Goal: Learn about a topic

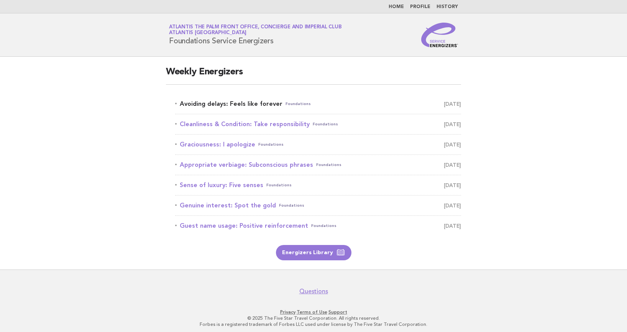
click at [251, 105] on link "Avoiding delays: Feels like forever Foundations September 7" at bounding box center [318, 103] width 286 height 11
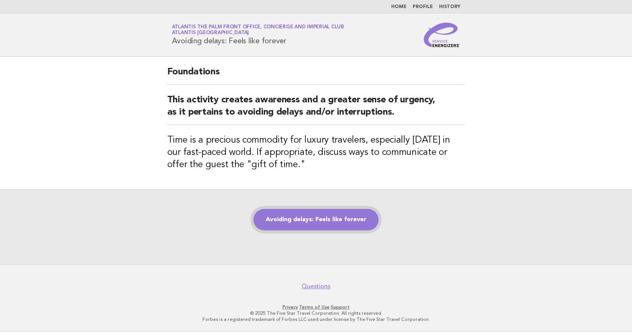
click at [308, 220] on link "Avoiding delays: Feels like forever" at bounding box center [316, 219] width 125 height 21
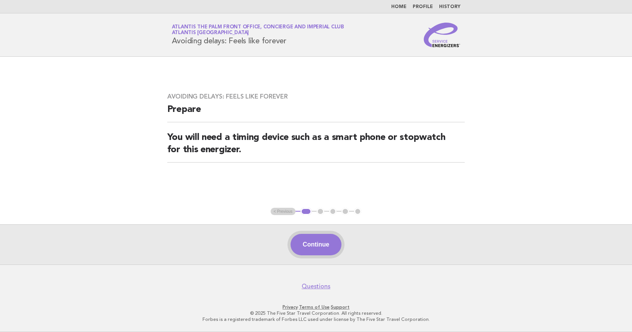
click at [306, 249] on button "Continue" at bounding box center [316, 244] width 51 height 21
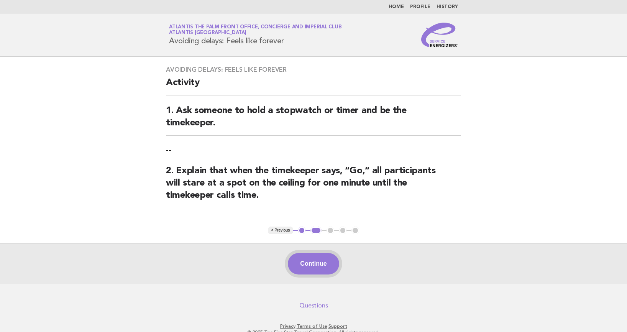
click at [324, 261] on button "Continue" at bounding box center [313, 263] width 51 height 21
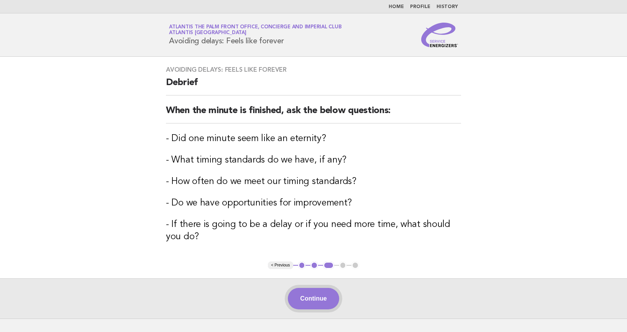
click at [312, 292] on button "Continue" at bounding box center [313, 298] width 51 height 21
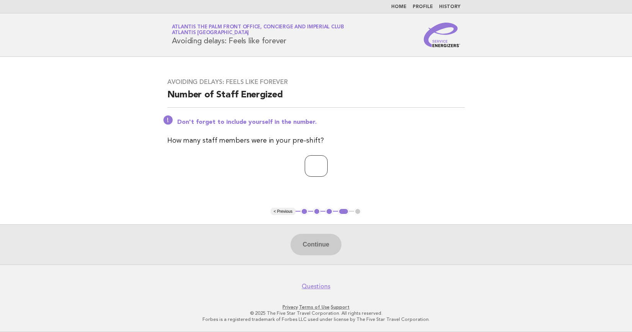
click at [305, 162] on input "number" at bounding box center [316, 165] width 23 height 21
type input "*"
click at [301, 254] on button "Continue" at bounding box center [316, 244] width 51 height 21
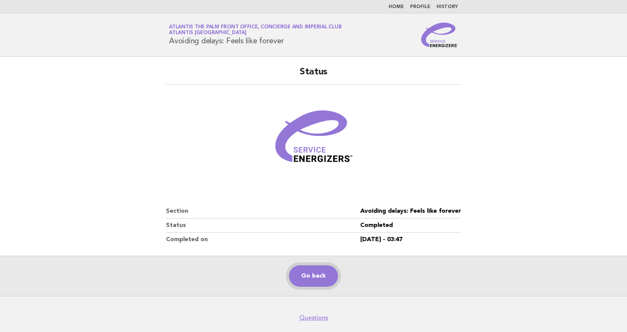
click at [318, 276] on link "Go back" at bounding box center [313, 275] width 49 height 21
